Goal: Information Seeking & Learning: Learn about a topic

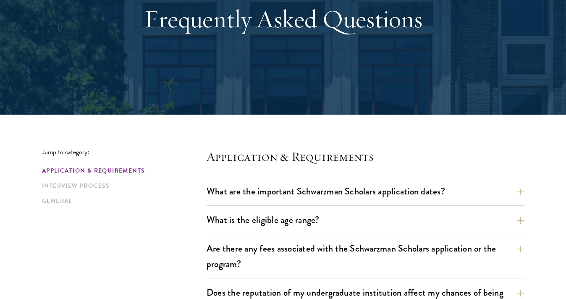
scroll to position [190, 0]
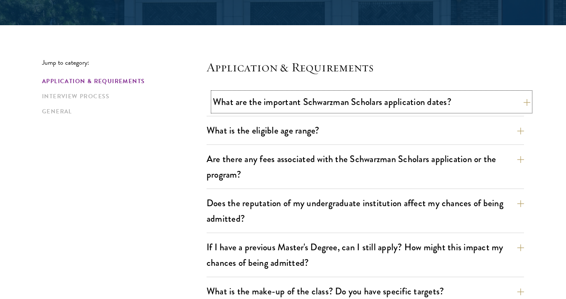
click at [346, 103] on button "What are the important Schwarzman Scholars application dates?" at bounding box center [372, 101] width 318 height 19
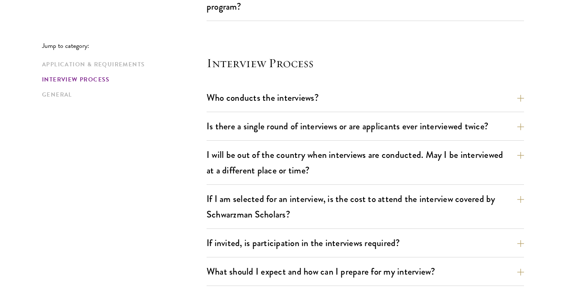
scroll to position [1244, 0]
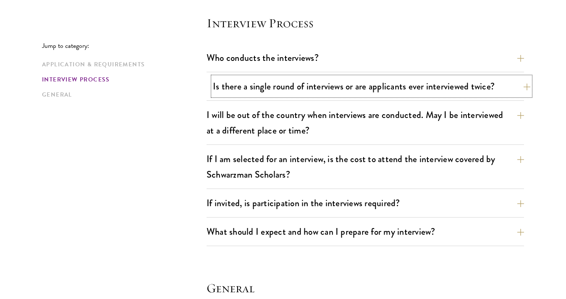
click at [283, 86] on button "Is there a single round of interviews or are applicants ever interviewed twice?" at bounding box center [372, 86] width 318 height 19
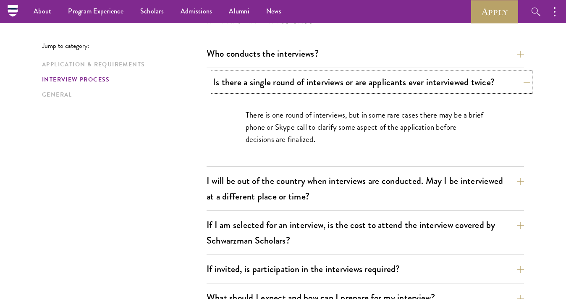
scroll to position [995, 0]
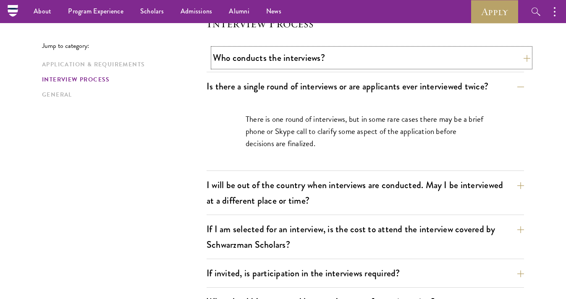
click at [289, 63] on button "Who conducts the interviews?" at bounding box center [372, 57] width 318 height 19
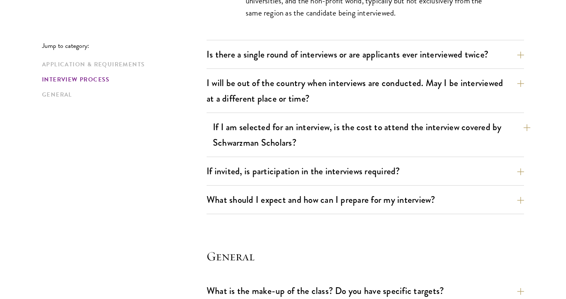
scroll to position [1101, 0]
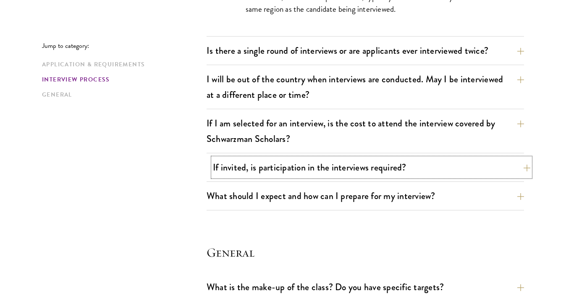
click at [249, 175] on button "If invited, is participation in the interviews required?" at bounding box center [372, 167] width 318 height 19
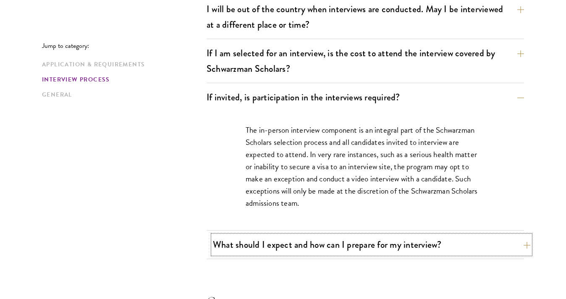
click at [237, 249] on button "What should I expect and how can I prepare for my interview?" at bounding box center [372, 244] width 318 height 19
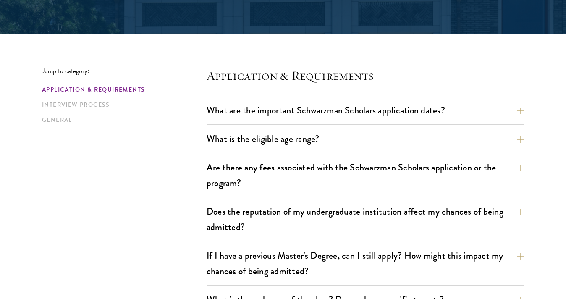
scroll to position [192, 0]
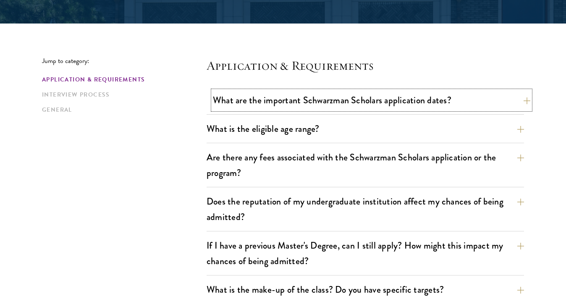
click at [292, 106] on button "What are the important Schwarzman Scholars application dates?" at bounding box center [372, 100] width 318 height 19
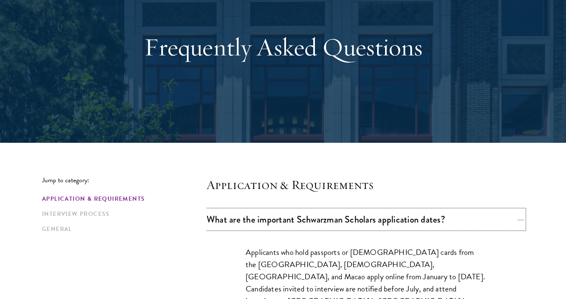
scroll to position [0, 0]
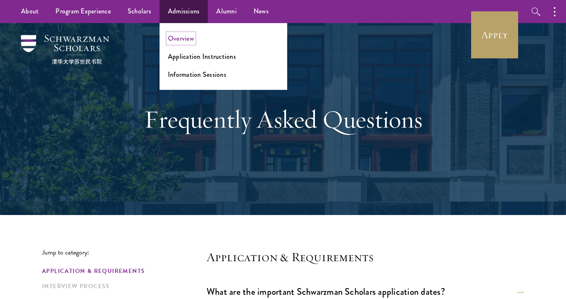
click at [192, 41] on link "Overview" at bounding box center [181, 39] width 26 height 10
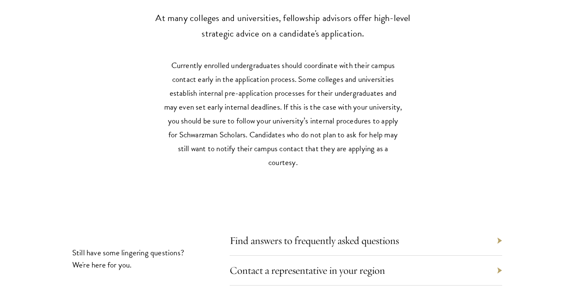
scroll to position [3880, 0]
